Goal: Task Accomplishment & Management: Manage account settings

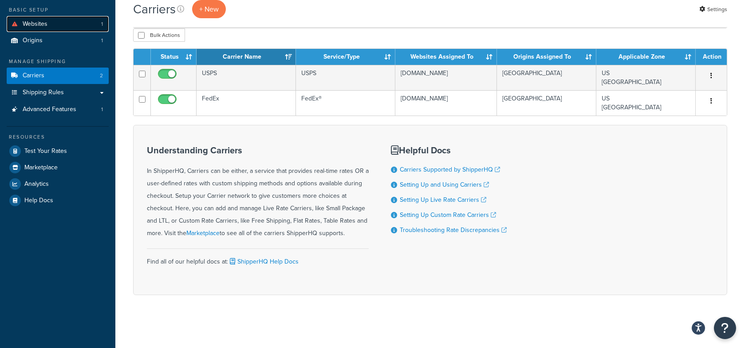
click at [59, 20] on link "Websites 1" at bounding box center [58, 24] width 102 height 16
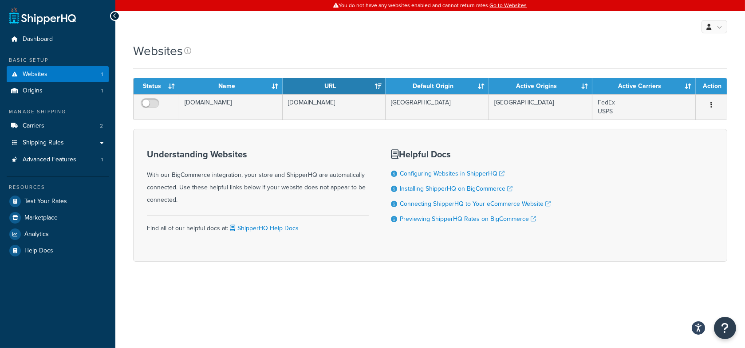
click at [460, 42] on div "Websites" at bounding box center [430, 50] width 595 height 17
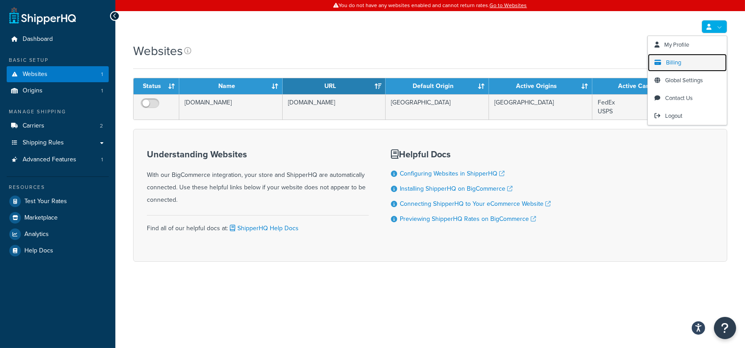
click at [677, 58] on span "Billing" at bounding box center [673, 62] width 15 height 8
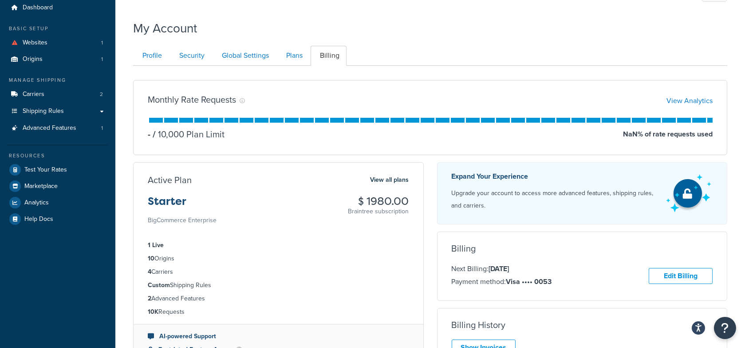
scroll to position [32, 0]
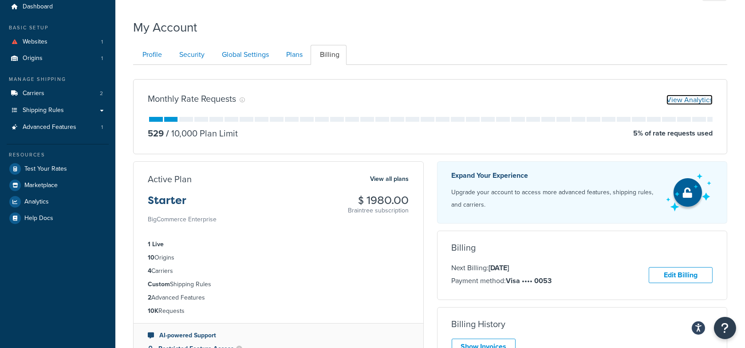
click at [675, 101] on link "View Analytics" at bounding box center [690, 100] width 46 height 10
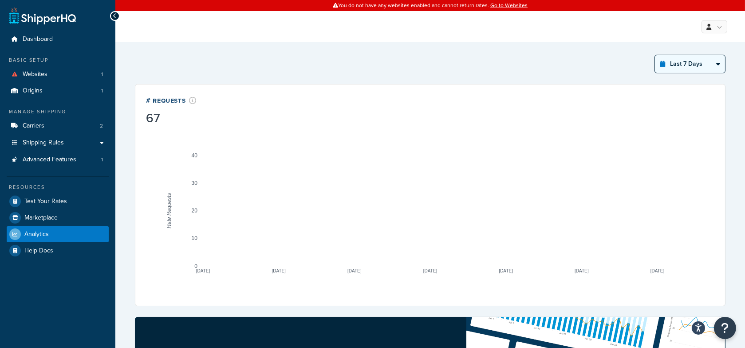
click at [683, 66] on select "Last 24 Hours Last 7 Days Last 30 Days Last 3 Months Last 6 Months Last 12 Mont…" at bounding box center [690, 64] width 70 height 18
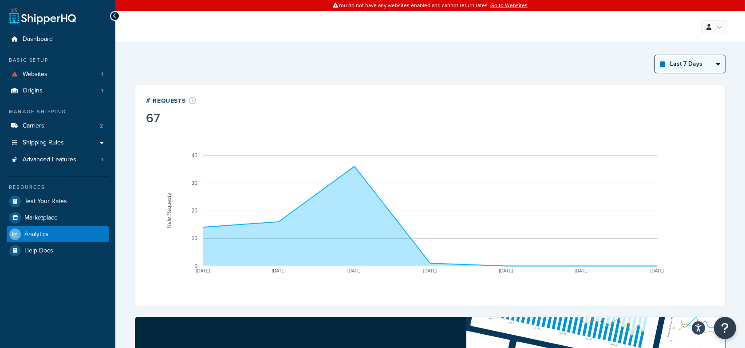
select select "last_30_days"
click at [655, 55] on select "Last 24 Hours Last 7 Days Last 30 Days Last 3 Months Last 6 Months Last 12 Mont…" at bounding box center [690, 64] width 70 height 18
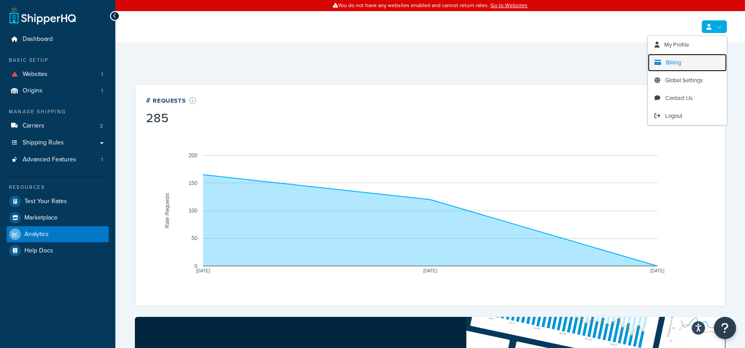
click at [686, 60] on link "Billing" at bounding box center [687, 63] width 79 height 18
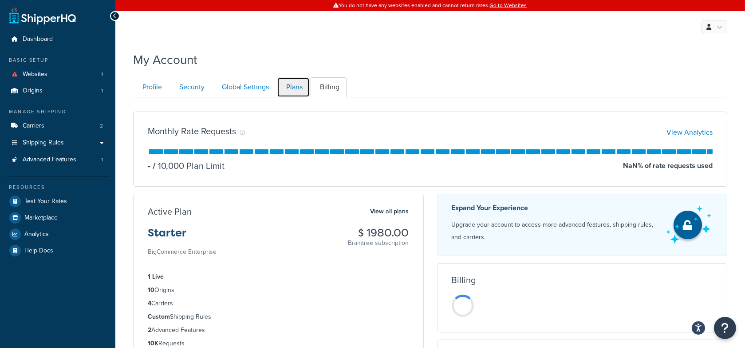
click at [289, 87] on link "Plans" at bounding box center [293, 87] width 33 height 20
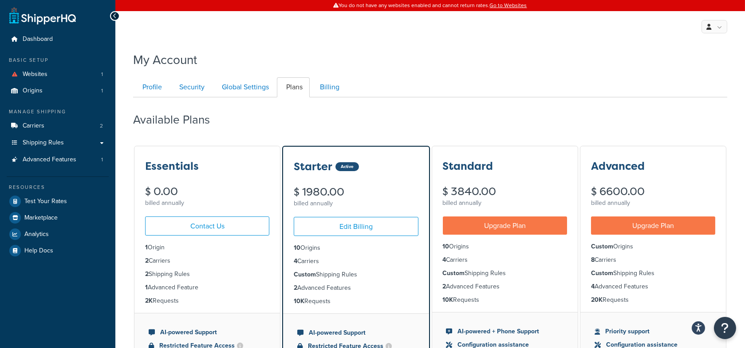
scroll to position [97, 0]
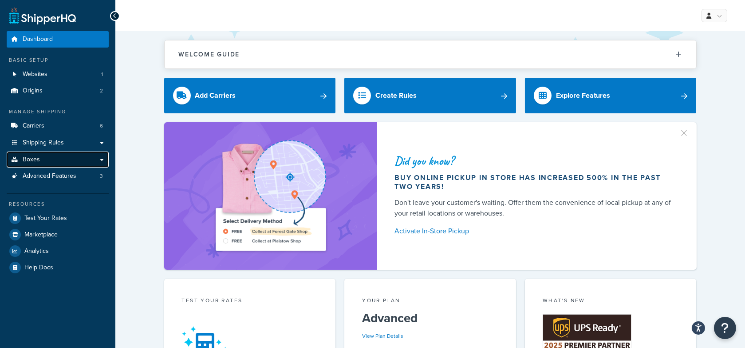
drag, startPoint x: 59, startPoint y: 160, endPoint x: 71, endPoint y: 159, distance: 12.0
click at [59, 160] on link "Boxes" at bounding box center [58, 159] width 102 height 16
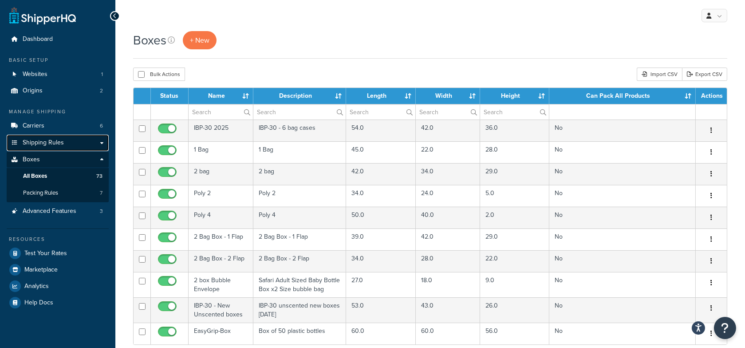
click at [63, 144] on span "Shipping Rules" at bounding box center [43, 143] width 41 height 8
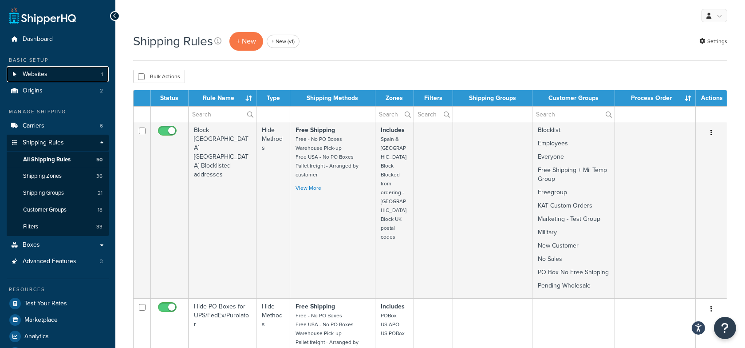
click at [48, 72] on link "Websites 1" at bounding box center [58, 74] width 102 height 16
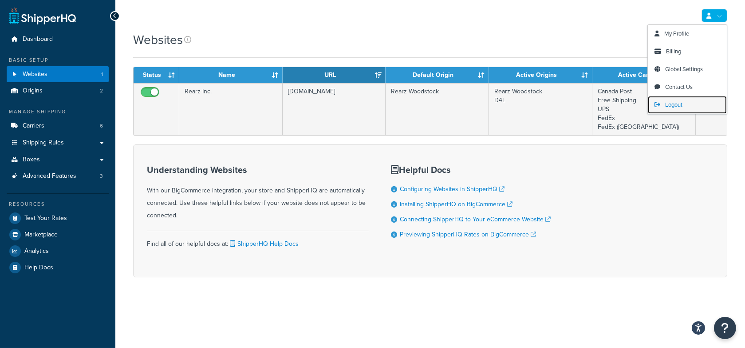
drag, startPoint x: 673, startPoint y: 101, endPoint x: 666, endPoint y: 99, distance: 6.6
click at [673, 101] on span "Logout" at bounding box center [674, 104] width 17 height 8
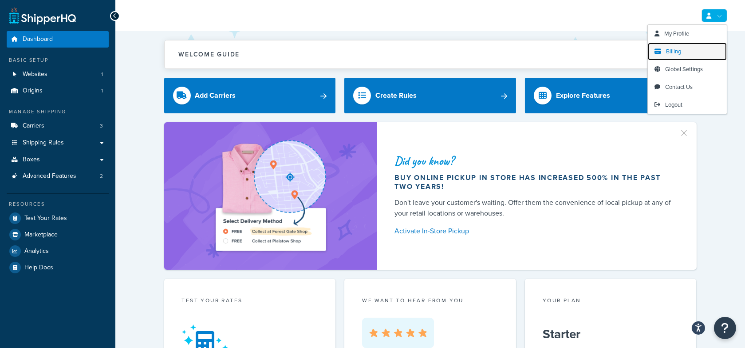
click at [684, 47] on link "Billing" at bounding box center [687, 52] width 79 height 18
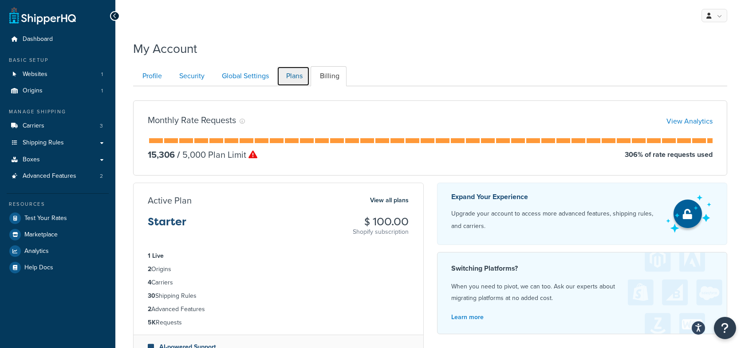
click at [297, 78] on link "Plans" at bounding box center [293, 76] width 33 height 20
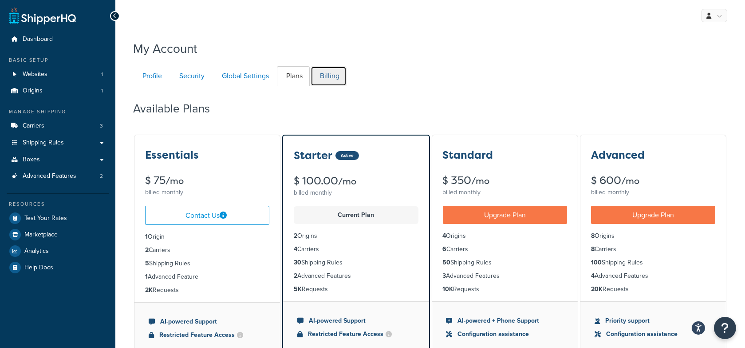
click at [327, 75] on link "Billing" at bounding box center [329, 76] width 36 height 20
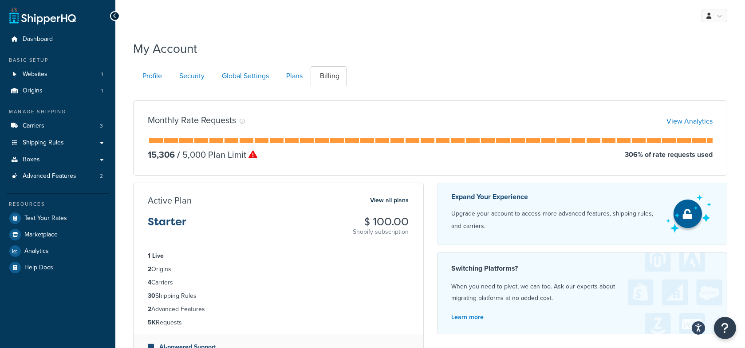
scroll to position [86, 0]
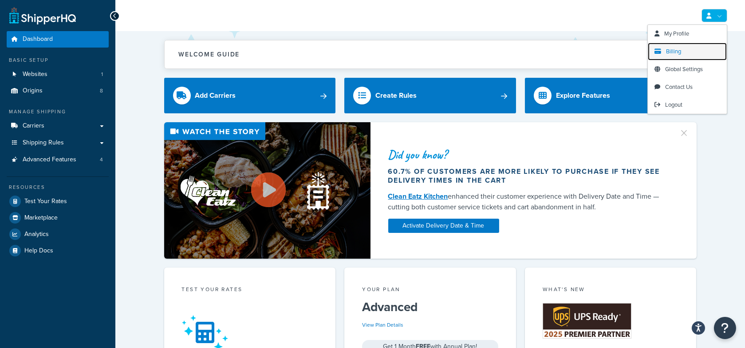
click at [682, 50] on span "Billing" at bounding box center [673, 51] width 15 height 8
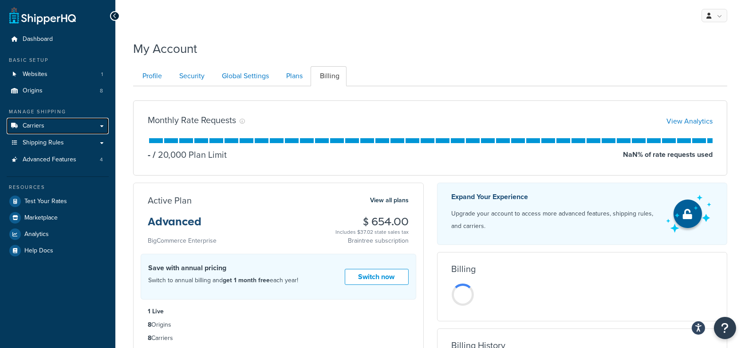
click at [73, 126] on link "Carriers" at bounding box center [58, 126] width 102 height 16
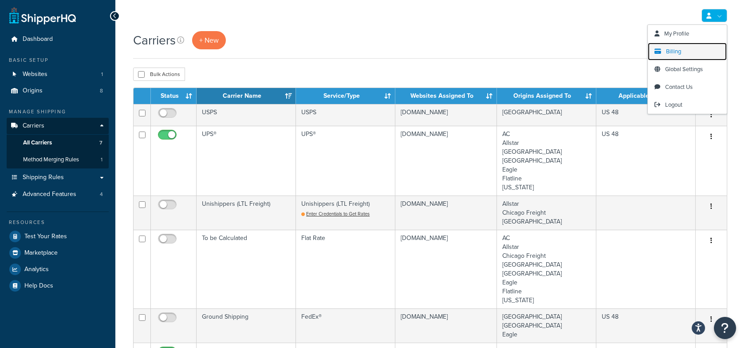
click at [686, 50] on link "Billing" at bounding box center [687, 52] width 79 height 18
